Goal: Task Accomplishment & Management: Complete application form

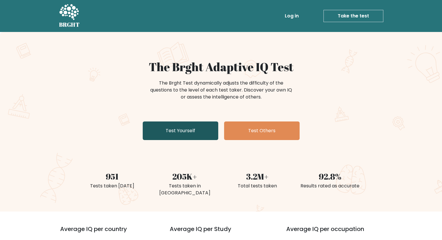
drag, startPoint x: 212, startPoint y: 114, endPoint x: 192, endPoint y: 127, distance: 23.5
click at [192, 127] on div "The Brght Adaptive IQ Test The Brght Test dynamically adjusts the difficulty of…" at bounding box center [221, 101] width 291 height 83
click at [192, 127] on link "Test Yourself" at bounding box center [181, 130] width 76 height 19
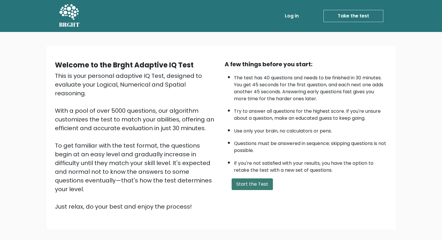
click at [248, 183] on button "Start the Test" at bounding box center [252, 184] width 41 height 12
click at [247, 184] on button "Start the Test" at bounding box center [252, 184] width 41 height 12
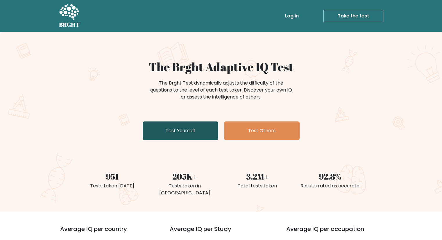
click at [175, 124] on link "Test Yourself" at bounding box center [181, 130] width 76 height 19
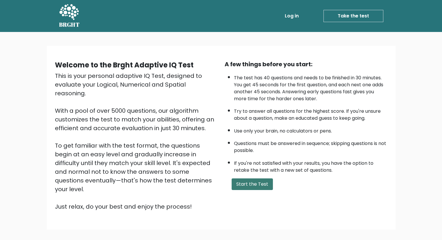
click at [241, 185] on button "Start the Test" at bounding box center [252, 184] width 41 height 12
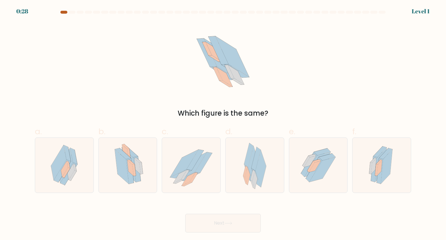
click at [65, 13] on div at bounding box center [63, 12] width 7 height 3
click at [139, 176] on icon at bounding box center [137, 169] width 8 height 26
click at [223, 124] on input "b." at bounding box center [223, 122] width 0 height 4
radio input "true"
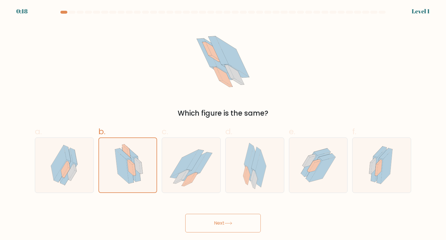
click at [205, 225] on button "Next" at bounding box center [223, 223] width 76 height 19
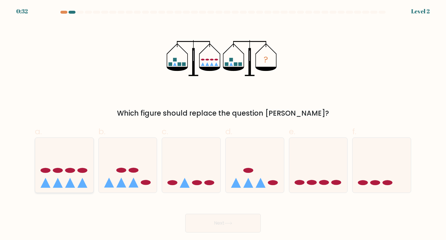
click at [62, 175] on icon at bounding box center [64, 165] width 58 height 48
click at [223, 124] on input "a." at bounding box center [223, 122] width 0 height 4
radio input "true"
click at [225, 225] on button "Next" at bounding box center [223, 223] width 76 height 19
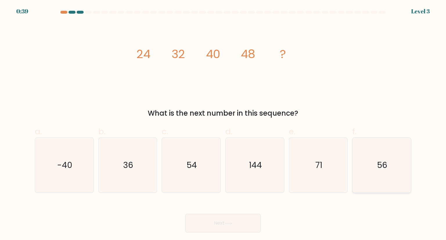
click at [388, 150] on icon "56" at bounding box center [381, 165] width 55 height 55
click at [223, 124] on input "f. 56" at bounding box center [223, 122] width 0 height 4
radio input "true"
click at [222, 221] on button "Next" at bounding box center [223, 223] width 76 height 19
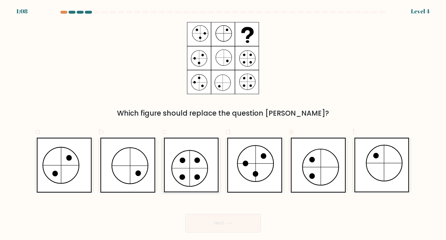
click at [199, 157] on icon at bounding box center [191, 165] width 55 height 55
click at [223, 124] on input "c." at bounding box center [223, 122] width 0 height 4
radio input "true"
click at [230, 221] on button "Next" at bounding box center [223, 223] width 76 height 19
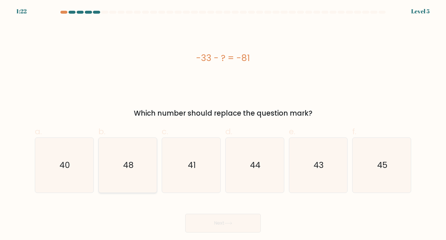
click at [115, 167] on icon "48" at bounding box center [128, 165] width 55 height 55
click at [223, 124] on input "b. 48" at bounding box center [223, 122] width 0 height 4
radio input "true"
click at [205, 227] on button "Next" at bounding box center [223, 223] width 76 height 19
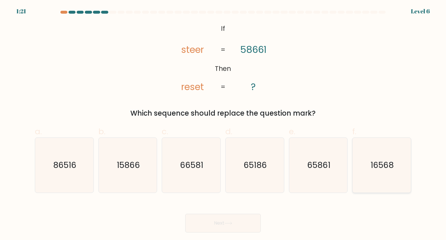
click at [382, 166] on text "16568" at bounding box center [382, 165] width 23 height 12
click at [223, 124] on input "f. 16568" at bounding box center [223, 122] width 0 height 4
radio input "true"
click at [198, 216] on button "Next" at bounding box center [223, 223] width 76 height 19
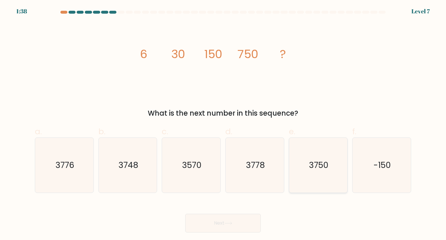
click at [322, 166] on text "3750" at bounding box center [318, 165] width 19 height 12
click at [223, 124] on input "e. 3750" at bounding box center [223, 122] width 0 height 4
radio input "true"
click at [230, 228] on button "Next" at bounding box center [223, 223] width 76 height 19
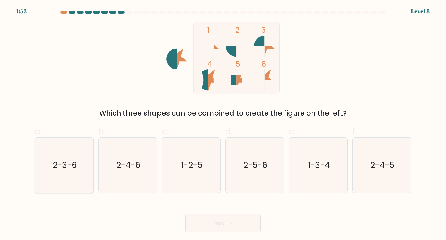
click at [61, 167] on text "2-3-6" at bounding box center [65, 165] width 24 height 12
click at [223, 124] on input "a. 2-3-6" at bounding box center [223, 122] width 0 height 4
radio input "true"
click at [223, 219] on button "Next" at bounding box center [223, 223] width 76 height 19
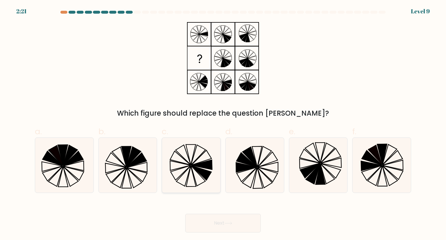
click at [185, 161] on icon at bounding box center [191, 165] width 55 height 55
click at [223, 124] on input "c." at bounding box center [223, 122] width 0 height 4
radio input "true"
click at [205, 224] on button "Next" at bounding box center [223, 223] width 76 height 19
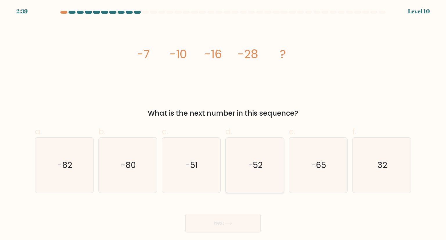
click at [255, 162] on text "-52" at bounding box center [255, 165] width 14 height 12
click at [223, 124] on input "d. -52" at bounding box center [223, 122] width 0 height 4
radio input "true"
click at [222, 224] on button "Next" at bounding box center [223, 223] width 76 height 19
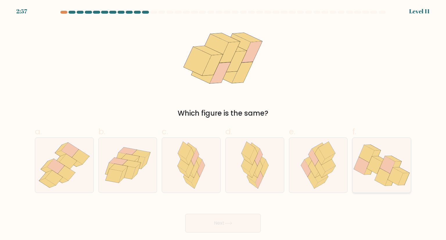
click at [379, 166] on icon at bounding box center [374, 164] width 15 height 17
click at [223, 124] on input "f." at bounding box center [223, 122] width 0 height 4
radio input "true"
click at [228, 223] on icon at bounding box center [229, 223] width 8 height 3
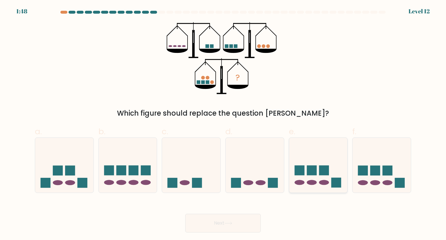
click at [328, 158] on icon at bounding box center [318, 165] width 58 height 48
click at [223, 124] on input "e." at bounding box center [223, 122] width 0 height 4
radio input "true"
click at [328, 158] on icon at bounding box center [319, 165] width 58 height 48
click at [223, 124] on input "e." at bounding box center [223, 122] width 0 height 4
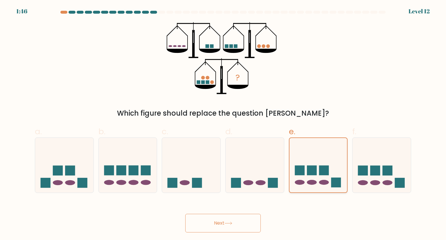
click at [328, 158] on icon at bounding box center [319, 165] width 58 height 48
click at [223, 124] on input "e." at bounding box center [223, 122] width 0 height 4
click at [232, 224] on icon at bounding box center [228, 223] width 7 height 3
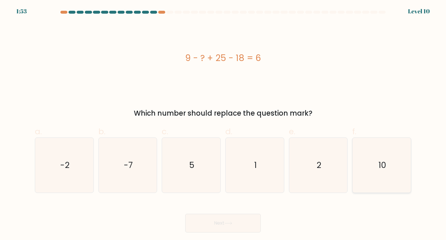
click at [398, 162] on icon "10" at bounding box center [381, 165] width 55 height 55
click at [223, 124] on input "f. 10" at bounding box center [223, 122] width 0 height 4
radio input "true"
click at [216, 229] on button "Next" at bounding box center [223, 223] width 76 height 19
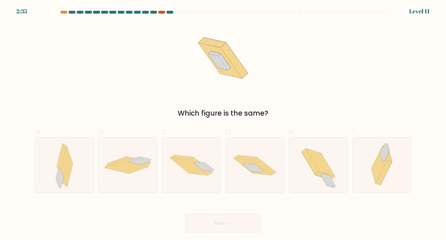
click at [161, 13] on div at bounding box center [161, 12] width 7 height 3
click at [62, 12] on div at bounding box center [63, 12] width 7 height 3
click at [234, 155] on icon at bounding box center [255, 165] width 58 height 39
click at [223, 124] on input "d." at bounding box center [223, 122] width 0 height 4
radio input "true"
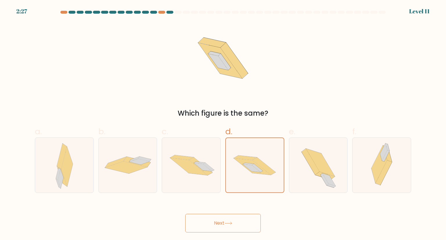
click at [214, 230] on button "Next" at bounding box center [223, 223] width 76 height 19
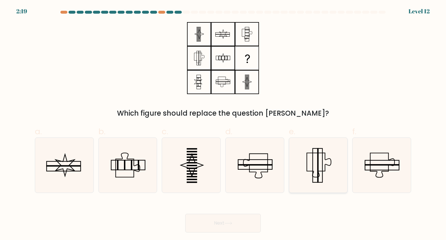
click at [310, 162] on icon at bounding box center [318, 165] width 55 height 55
click at [223, 124] on input "e." at bounding box center [223, 122] width 0 height 4
radio input "true"
click at [229, 223] on icon at bounding box center [228, 223] width 7 height 3
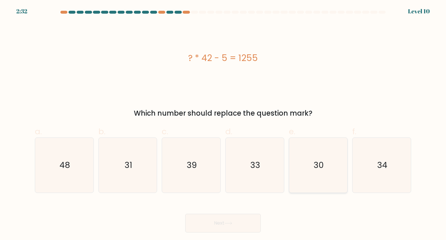
click at [331, 162] on icon "30" at bounding box center [318, 165] width 55 height 55
click at [223, 124] on input "e. 30" at bounding box center [223, 122] width 0 height 4
radio input "true"
click at [230, 221] on button "Next" at bounding box center [223, 223] width 76 height 19
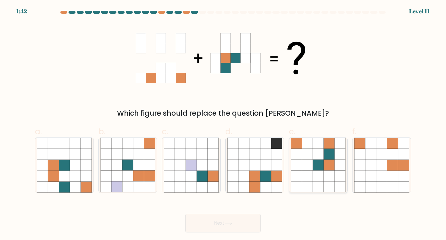
click at [319, 163] on icon at bounding box center [318, 165] width 11 height 11
click at [223, 124] on input "e." at bounding box center [223, 122] width 0 height 4
radio input "true"
click at [227, 226] on button "Next" at bounding box center [223, 223] width 76 height 19
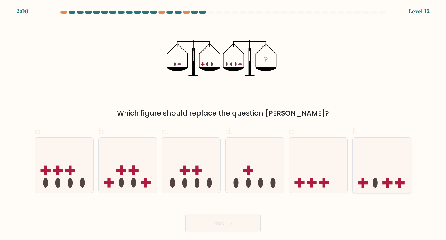
click at [370, 178] on icon at bounding box center [382, 165] width 58 height 48
click at [223, 124] on input "f." at bounding box center [223, 122] width 0 height 4
radio input "true"
click at [242, 219] on button "Next" at bounding box center [223, 223] width 76 height 19
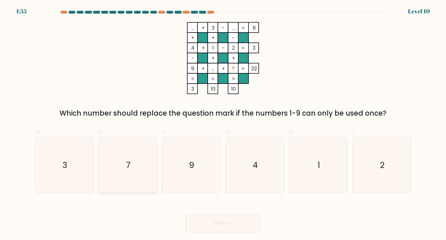
click at [137, 164] on icon "7" at bounding box center [128, 165] width 55 height 55
click at [223, 124] on input "b. 7" at bounding box center [223, 122] width 0 height 4
radio input "true"
click at [204, 219] on button "Next" at bounding box center [223, 223] width 76 height 19
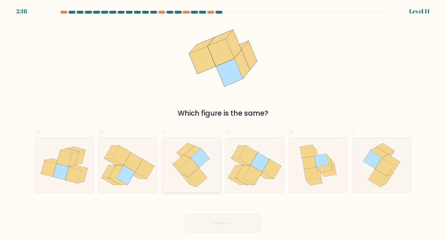
click at [204, 163] on icon at bounding box center [200, 158] width 19 height 19
click at [223, 124] on input "c." at bounding box center [223, 122] width 0 height 4
radio input "true"
click at [214, 221] on button "Next" at bounding box center [223, 223] width 76 height 19
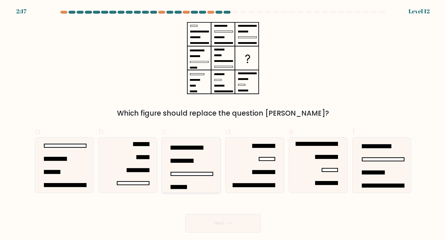
click at [206, 173] on rect at bounding box center [192, 173] width 42 height 3
click at [223, 124] on input "c." at bounding box center [223, 122] width 0 height 4
radio input "true"
click at [207, 231] on button "Next" at bounding box center [223, 223] width 76 height 19
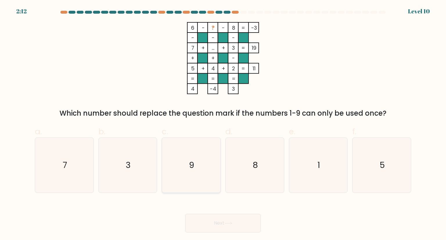
click at [209, 176] on icon "9" at bounding box center [191, 165] width 55 height 55
click at [223, 124] on input "c. 9" at bounding box center [223, 122] width 0 height 4
radio input "true"
click at [221, 225] on button "Next" at bounding box center [223, 223] width 76 height 19
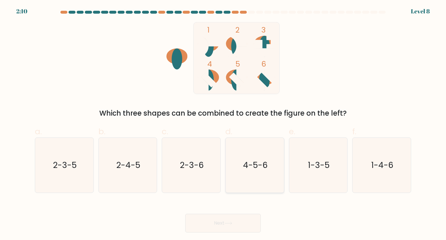
click at [257, 177] on icon "4-5-6" at bounding box center [255, 165] width 55 height 55
click at [223, 124] on input "d. 4-5-6" at bounding box center [223, 122] width 0 height 4
radio input "true"
click at [234, 214] on button "Next" at bounding box center [223, 223] width 76 height 19
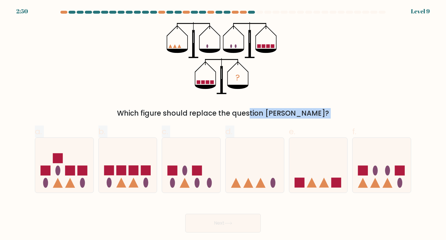
drag, startPoint x: 290, startPoint y: 120, endPoint x: 216, endPoint y: 114, distance: 74.3
click at [216, 114] on form at bounding box center [223, 122] width 446 height 222
click at [374, 114] on div "Which figure should replace the question mark?" at bounding box center [223, 113] width 370 height 10
click at [270, 165] on icon at bounding box center [255, 165] width 58 height 48
click at [223, 124] on input "d." at bounding box center [223, 122] width 0 height 4
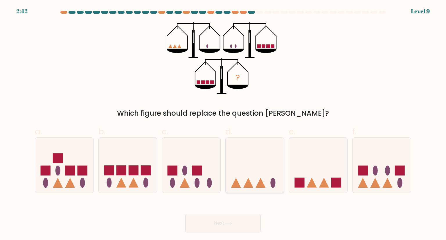
radio input "true"
click at [226, 225] on button "Next" at bounding box center [223, 223] width 76 height 19
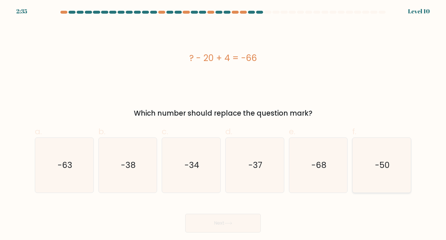
click at [390, 178] on icon "-50" at bounding box center [381, 165] width 55 height 55
click at [223, 124] on input "f. -50" at bounding box center [223, 122] width 0 height 4
radio input "true"
click at [230, 214] on button "Next" at bounding box center [223, 223] width 76 height 19
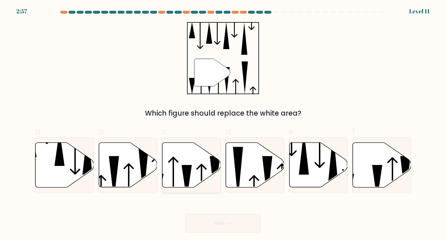
click at [186, 153] on icon at bounding box center [191, 165] width 58 height 45
click at [223, 124] on input "c." at bounding box center [223, 122] width 0 height 4
radio input "true"
click at [219, 220] on button "Next" at bounding box center [223, 223] width 76 height 19
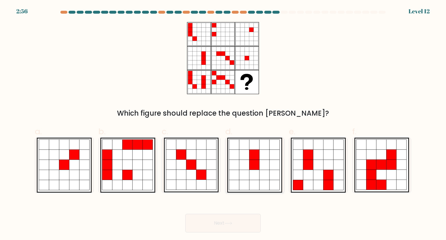
click at [258, 164] on icon at bounding box center [255, 165] width 10 height 10
click at [223, 124] on input "d." at bounding box center [223, 122] width 0 height 4
radio input "true"
click at [217, 231] on button "Next" at bounding box center [223, 223] width 76 height 19
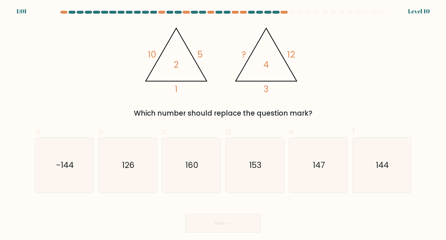
click at [343, 76] on div "@import url('https://fonts.googleapis.com/css?family=Abril+Fatface:400,100,100i…" at bounding box center [223, 70] width 384 height 96
click at [199, 147] on icon "160" at bounding box center [191, 165] width 55 height 55
click at [223, 124] on input "c. 160" at bounding box center [223, 122] width 0 height 4
radio input "true"
click at [214, 216] on button "Next" at bounding box center [223, 223] width 76 height 19
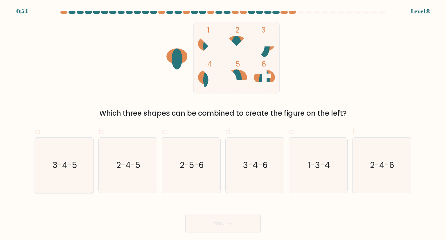
click at [72, 181] on icon "3-4-5" at bounding box center [64, 165] width 55 height 55
click at [223, 124] on input "a. 3-4-5" at bounding box center [223, 122] width 0 height 4
radio input "true"
click at [234, 221] on button "Next" at bounding box center [223, 223] width 76 height 19
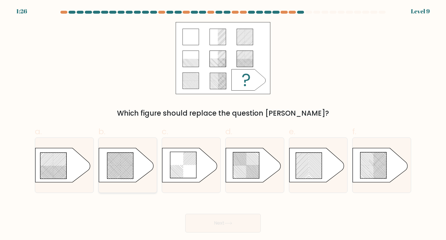
click at [122, 169] on rect at bounding box center [113, 178] width 230 height 230
click at [223, 124] on input "b." at bounding box center [223, 122] width 0 height 4
radio input "true"
click at [217, 220] on button "Next" at bounding box center [223, 223] width 76 height 19
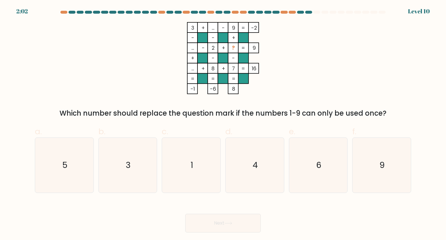
drag, startPoint x: 190, startPoint y: 27, endPoint x: 240, endPoint y: 93, distance: 82.2
click at [240, 93] on icon "3 + ... - 9 -2 - - + ... - 2 + ? 9 + - - ... + 8 + 7 = 16 = = = = -1 -6 8 =" at bounding box center [223, 58] width 174 height 72
click at [298, 84] on icon "3 + ... - 9 -2 - - + ... - 2 + ? 9 + - - ... + 8 + 7 = 16 = = = = -1 -6 8 =" at bounding box center [223, 58] width 174 height 72
click at [182, 178] on icon "1" at bounding box center [191, 165] width 55 height 55
click at [223, 124] on input "c. 1" at bounding box center [223, 122] width 0 height 4
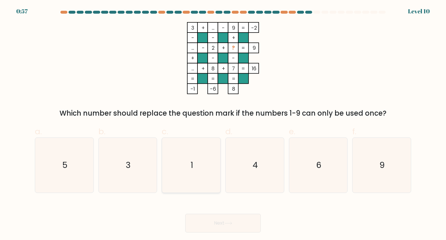
radio input "true"
click at [201, 221] on button "Next" at bounding box center [223, 223] width 76 height 19
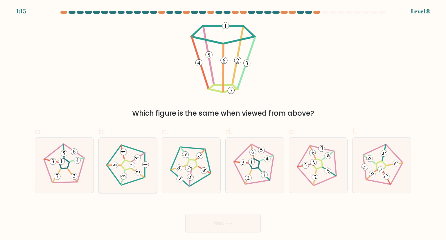
click at [129, 166] on icon at bounding box center [128, 165] width 44 height 44
click at [223, 124] on input "b." at bounding box center [223, 122] width 0 height 4
radio input "true"
click at [221, 221] on button "Next" at bounding box center [223, 223] width 76 height 19
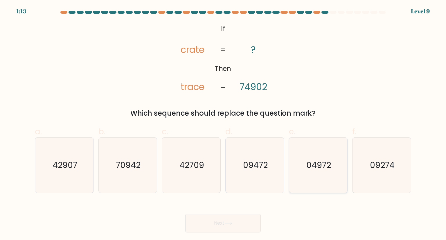
click at [310, 160] on text "04972" at bounding box center [319, 165] width 25 height 12
click at [223, 124] on input "e. 04972" at bounding box center [223, 122] width 0 height 4
radio input "true"
click at [238, 223] on button "Next" at bounding box center [223, 223] width 76 height 19
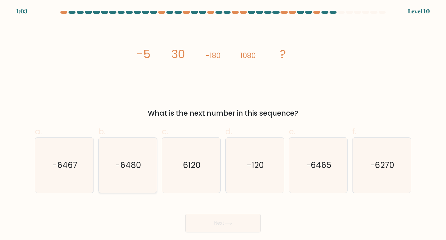
click at [124, 159] on icon "-6480" at bounding box center [128, 165] width 55 height 55
click at [223, 124] on input "b. -6480" at bounding box center [223, 122] width 0 height 4
radio input "true"
click at [206, 226] on button "Next" at bounding box center [223, 223] width 76 height 19
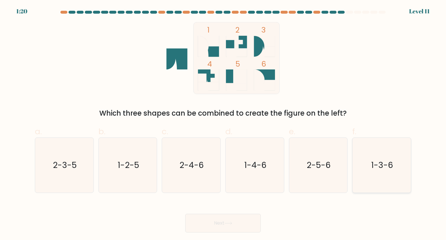
click at [376, 160] on text "1-3-6" at bounding box center [382, 165] width 22 height 12
click at [223, 124] on input "f. 1-3-6" at bounding box center [223, 122] width 0 height 4
radio input "true"
click at [220, 220] on button "Next" at bounding box center [223, 223] width 76 height 19
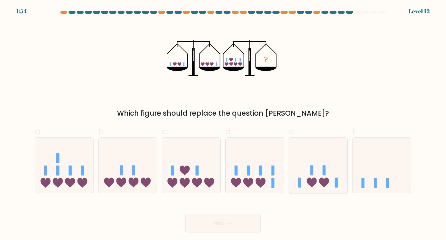
click at [322, 171] on icon at bounding box center [318, 165] width 58 height 48
click at [223, 124] on input "e." at bounding box center [223, 122] width 0 height 4
radio input "true"
click at [240, 225] on button "Next" at bounding box center [223, 223] width 76 height 19
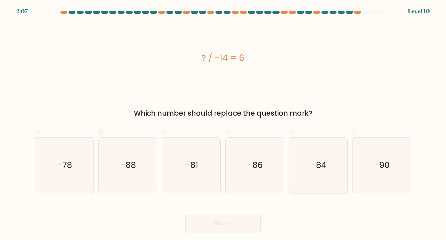
click at [327, 159] on icon "-84" at bounding box center [318, 165] width 55 height 55
click at [223, 124] on input "e. -84" at bounding box center [223, 122] width 0 height 4
radio input "true"
click at [225, 225] on button "Next" at bounding box center [223, 223] width 76 height 19
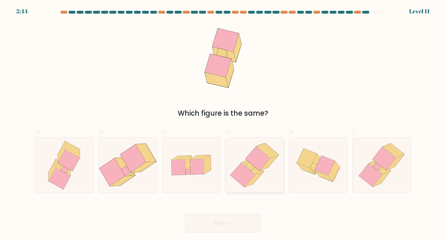
click at [256, 165] on icon at bounding box center [258, 158] width 24 height 24
click at [223, 124] on input "d." at bounding box center [223, 122] width 0 height 4
radio input "true"
click at [225, 230] on button "Next" at bounding box center [223, 223] width 76 height 19
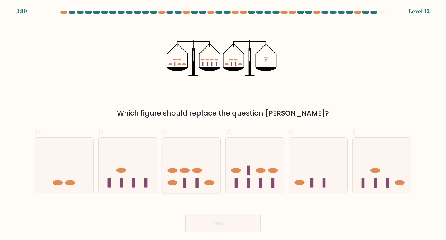
click at [201, 173] on icon at bounding box center [191, 165] width 58 height 48
click at [223, 124] on input "c." at bounding box center [223, 122] width 0 height 4
radio input "true"
click at [232, 222] on icon at bounding box center [229, 223] width 8 height 3
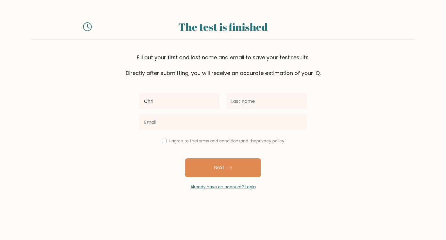
type input "[PERSON_NAME]"
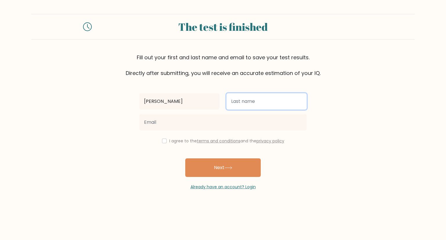
click at [257, 103] on input "text" at bounding box center [267, 101] width 80 height 16
type input "Sayo"
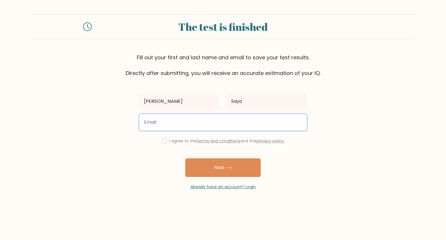
click at [228, 125] on input "email" at bounding box center [222, 122] width 167 height 16
type input "[EMAIL_ADDRESS][DOMAIN_NAME]"
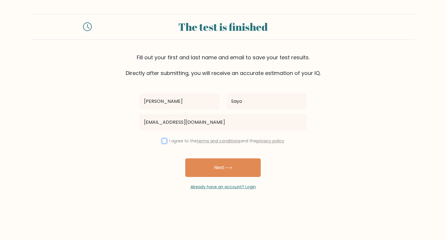
click at [162, 140] on input "checkbox" at bounding box center [164, 141] width 5 height 5
checkbox input "true"
click at [216, 177] on div "Already have an account? Login" at bounding box center [222, 183] width 167 height 13
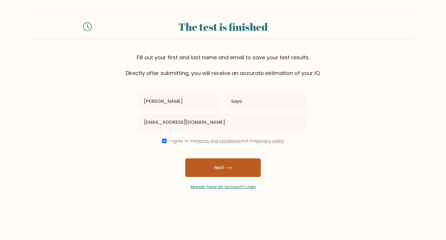
click at [222, 164] on button "Next" at bounding box center [223, 167] width 76 height 19
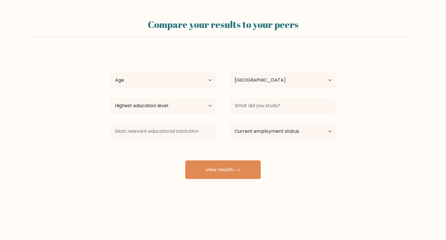
select select "PH"
click at [191, 72] on select "Age Under 18 years old 18-24 years old 25-34 years old 35-44 years old 45-54 ye…" at bounding box center [163, 80] width 106 height 16
select select "18_24"
click at [110, 72] on select "Age Under 18 years old 18-24 years old 25-34 years old 35-44 years old 45-54 ye…" at bounding box center [163, 80] width 106 height 16
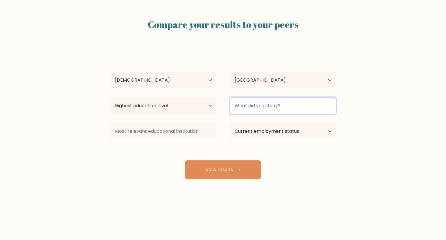
click at [255, 108] on input at bounding box center [283, 106] width 106 height 16
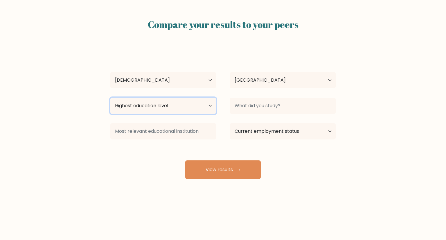
click at [189, 110] on select "Highest education level No schooling Primary Lower Secondary Upper Secondary Oc…" at bounding box center [163, 106] width 106 height 16
select select "upper_secondary"
click at [110, 98] on select "Highest education level No schooling Primary Lower Secondary Upper Secondary Oc…" at bounding box center [163, 106] width 106 height 16
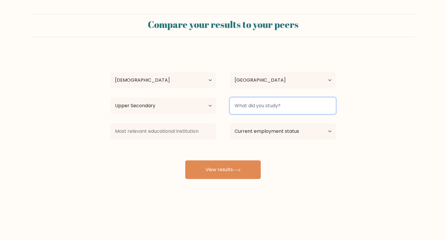
click at [286, 108] on input at bounding box center [283, 106] width 106 height 16
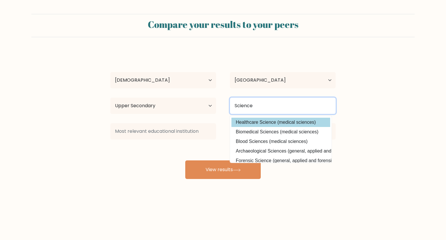
type input "Science"
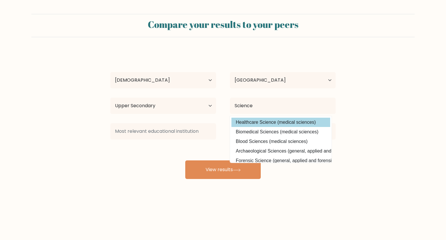
click at [281, 118] on div "Christine Faye Sayo Age Under 18 years old 18-24 years old 25-34 years old 35-4…" at bounding box center [223, 115] width 232 height 128
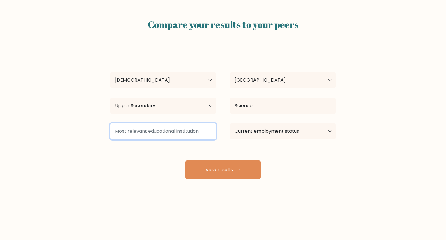
click at [192, 137] on input at bounding box center [163, 131] width 106 height 16
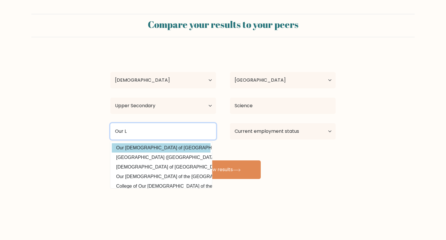
type input "Our L"
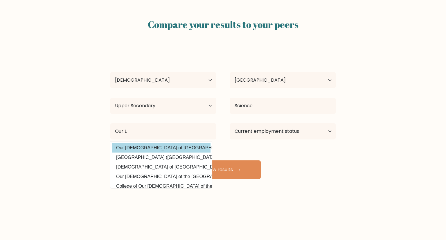
click at [186, 144] on div "Christine Faye Sayo Age Under 18 years old 18-24 years old 25-34 years old 35-4…" at bounding box center [223, 115] width 232 height 128
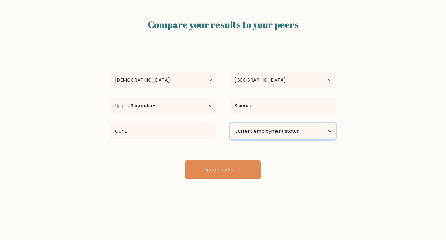
click at [260, 132] on select "Current employment status Employed Student Retired Other / prefer not to answer" at bounding box center [283, 131] width 106 height 16
select select "student"
click at [230, 123] on select "Current employment status Employed Student Retired Other / prefer not to answer" at bounding box center [283, 131] width 106 height 16
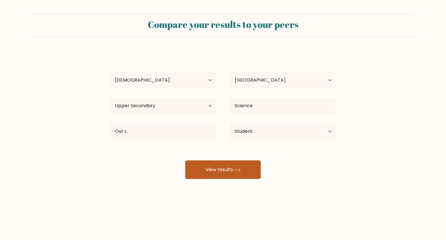
click at [238, 173] on button "View results" at bounding box center [223, 169] width 76 height 19
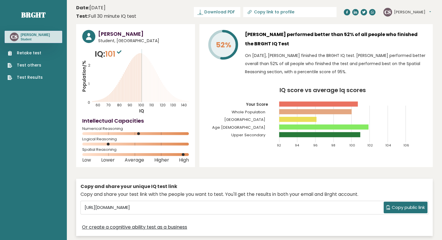
drag, startPoint x: 386, startPoint y: 74, endPoint x: 246, endPoint y: 31, distance: 146.3
click at [246, 31] on div "[PERSON_NAME] performed better than 52% of all people who finished the BRGHT IQ…" at bounding box center [336, 54] width 182 height 49
click at [246, 31] on h3 "[PERSON_NAME] performed better than 52% of all people who finished the BRGHT IQ…" at bounding box center [336, 39] width 182 height 19
drag, startPoint x: 246, startPoint y: 31, endPoint x: 332, endPoint y: 46, distance: 87.0
click at [332, 46] on h3 "Christine Faye Sayo performed better than 52% of all people who finished the BR…" at bounding box center [336, 39] width 182 height 19
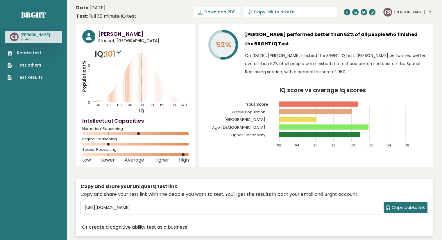
click at [332, 46] on h3 "Christine Faye Sayo performed better than 52% of all people who finished the BR…" at bounding box center [336, 39] width 182 height 19
click at [91, 35] on circle at bounding box center [88, 36] width 13 height 13
click at [33, 80] on link "Test Results" at bounding box center [25, 77] width 35 height 6
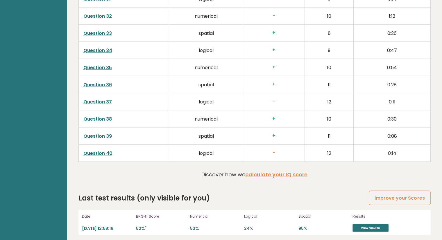
scroll to position [1456, 0]
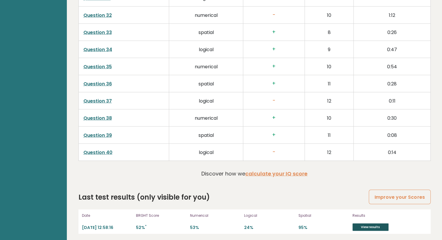
click at [372, 223] on link "View results" at bounding box center [370, 227] width 36 height 8
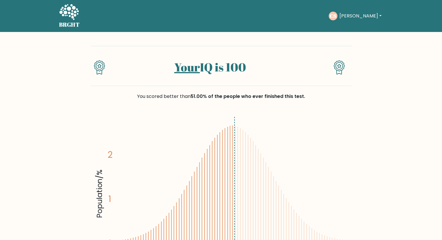
click at [357, 14] on button "[PERSON_NAME]" at bounding box center [360, 16] width 46 height 8
click at [181, 70] on link "Your" at bounding box center [187, 67] width 26 height 16
